Goal: Navigation & Orientation: Go to known website

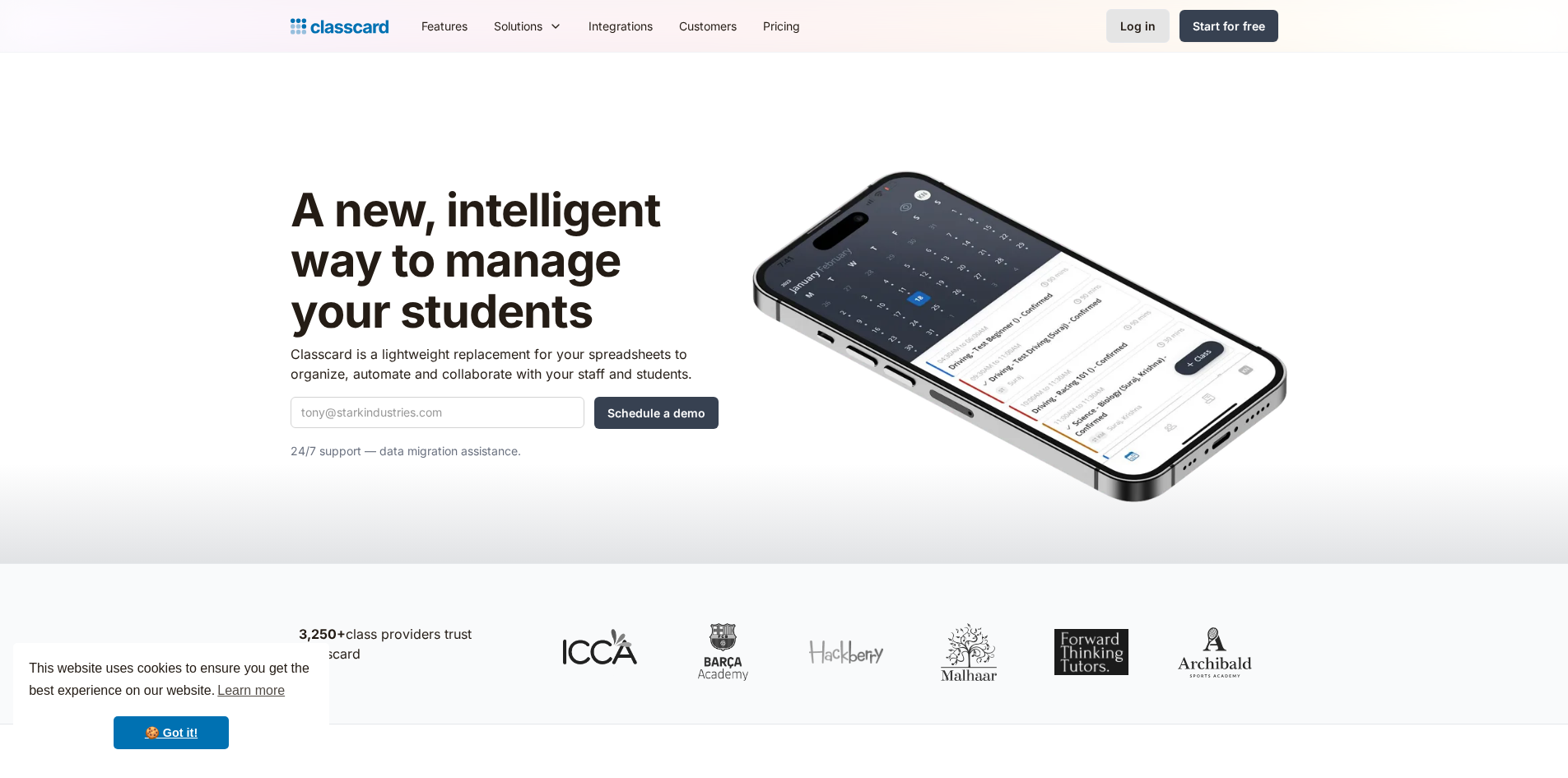
click at [1146, 31] on div "Log in" at bounding box center [1138, 26] width 35 height 17
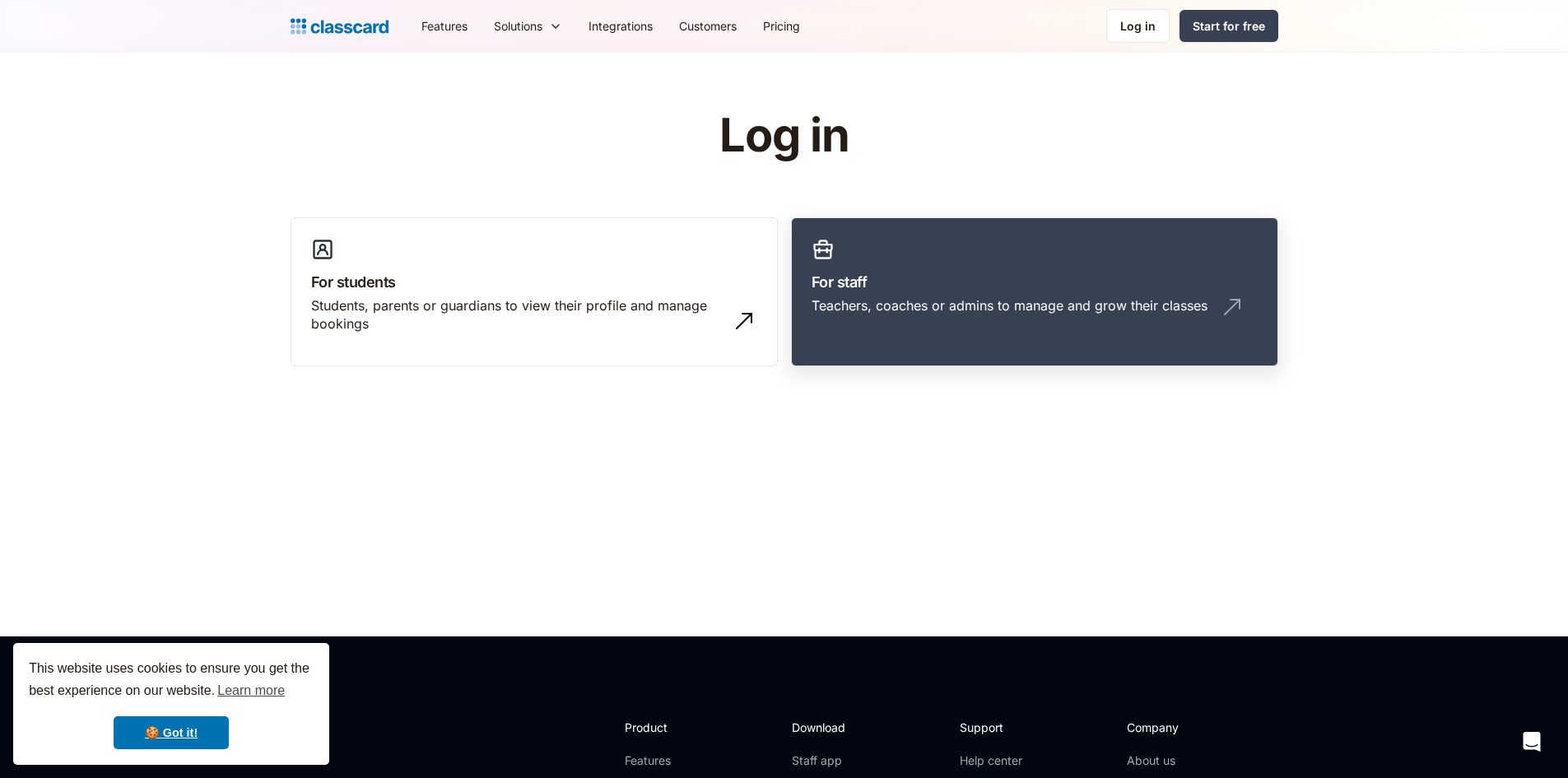
click at [1031, 253] on link "For staff Teachers, coaches or admins to manage and grow their classes" at bounding box center [1035, 292] width 487 height 150
